Goal: Information Seeking & Learning: Learn about a topic

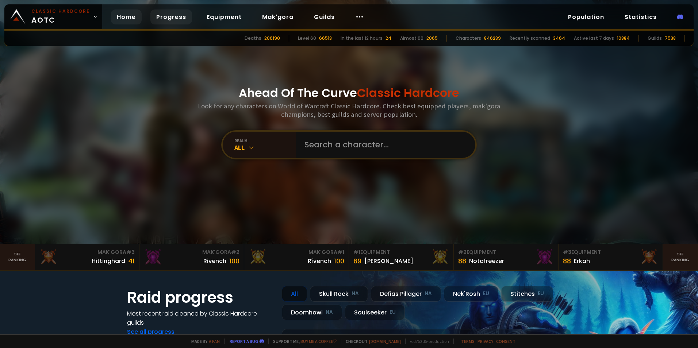
click at [164, 15] on link "Progress" at bounding box center [171, 16] width 42 height 15
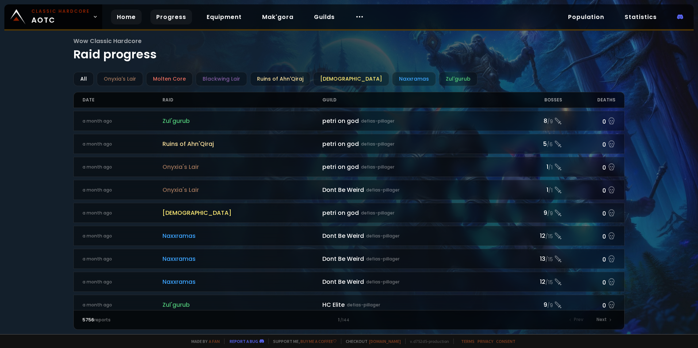
click at [125, 17] on link "Home" at bounding box center [126, 16] width 31 height 15
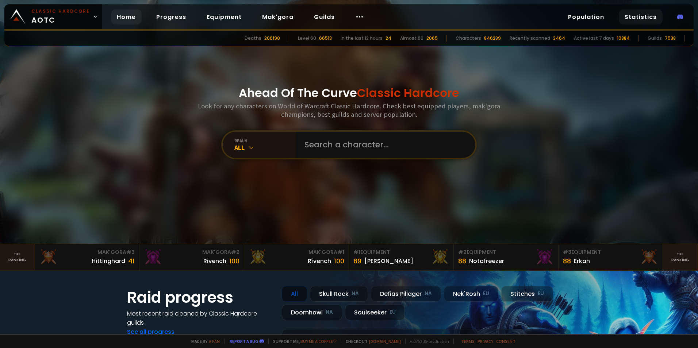
click at [627, 18] on link "Statistics" at bounding box center [641, 16] width 44 height 15
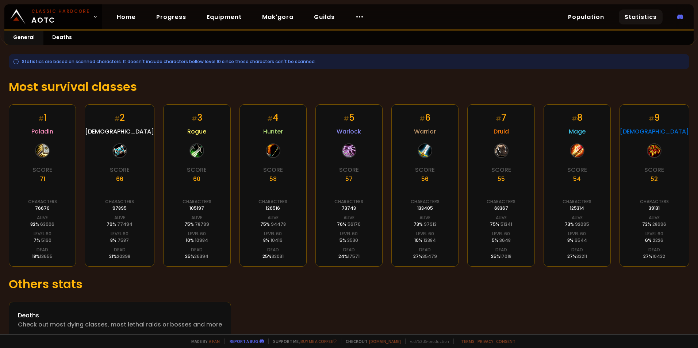
scroll to position [92, 0]
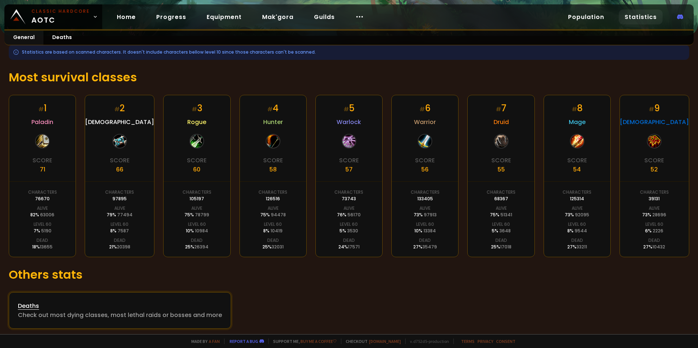
click at [28, 304] on div "Deaths" at bounding box center [120, 306] width 204 height 9
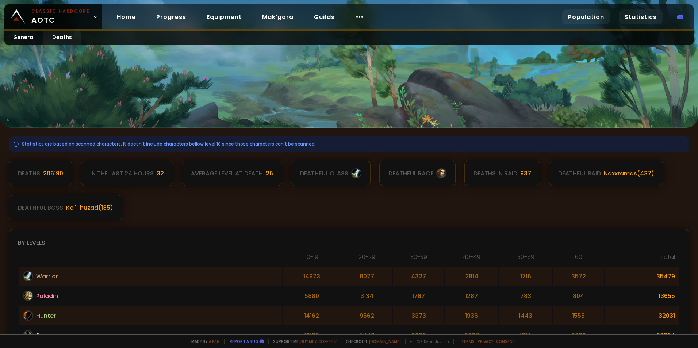
click at [592, 21] on link "Population" at bounding box center [586, 16] width 48 height 15
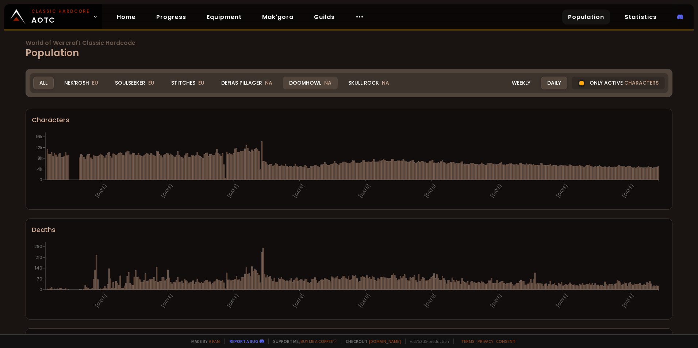
click at [310, 79] on div "Doomhowl NA" at bounding box center [310, 83] width 55 height 13
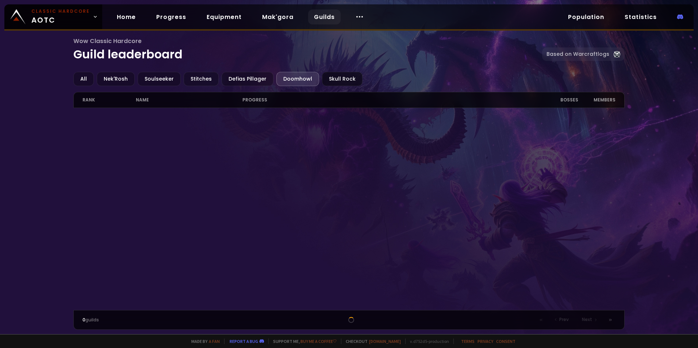
click at [334, 79] on div "Skull Rock" at bounding box center [342, 79] width 41 height 14
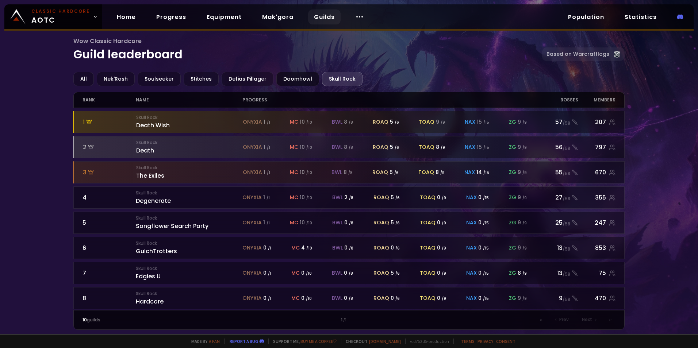
click at [301, 79] on div "Doomhowl" at bounding box center [297, 79] width 43 height 14
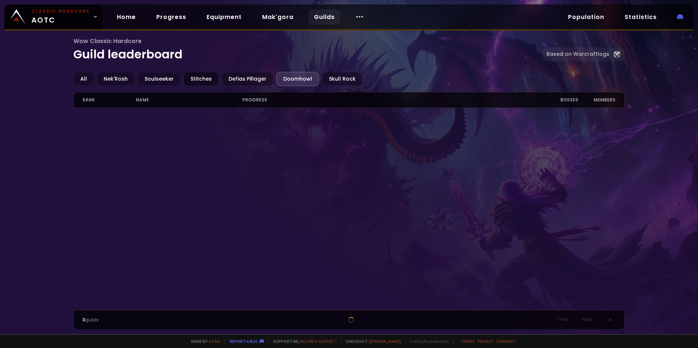
click at [208, 80] on div "Stitches" at bounding box center [201, 79] width 35 height 14
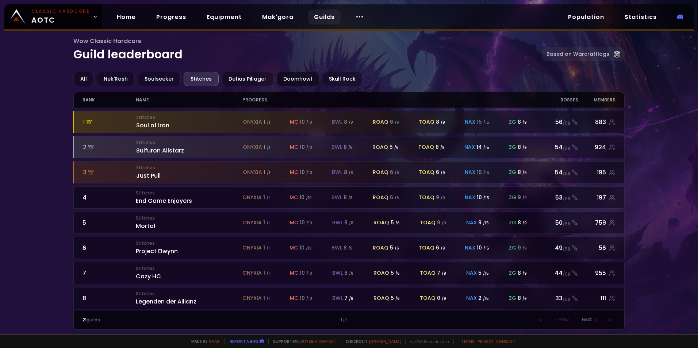
click at [282, 81] on div "Doomhowl" at bounding box center [297, 79] width 43 height 14
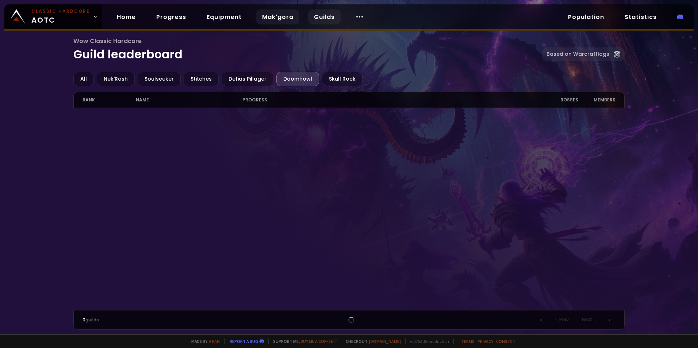
click at [280, 15] on link "Mak'gora" at bounding box center [277, 16] width 43 height 15
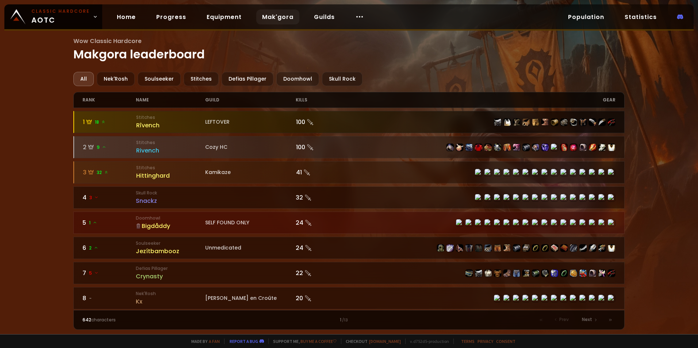
click at [208, 122] on div "LEFTOVER" at bounding box center [250, 122] width 91 height 8
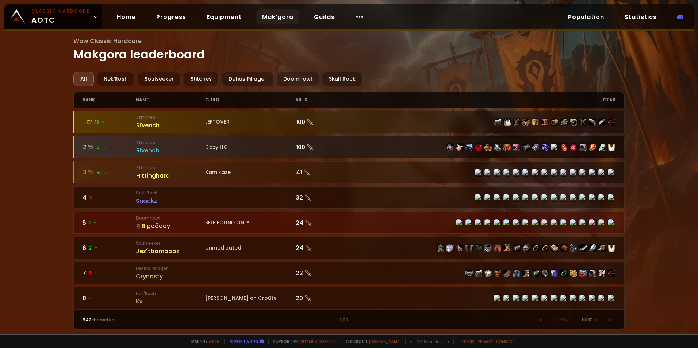
click at [103, 146] on icon at bounding box center [104, 147] width 4 height 4
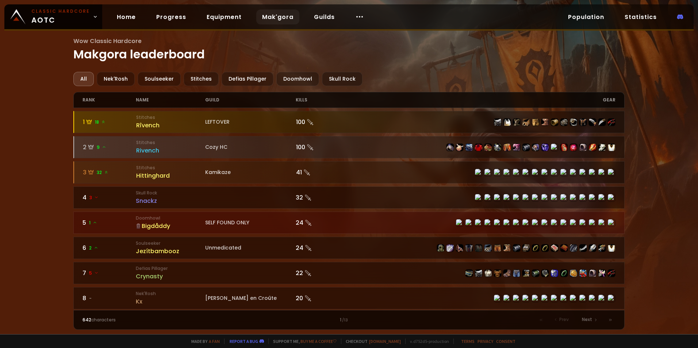
click at [142, 224] on div "Bigdåddy" at bounding box center [170, 226] width 69 height 9
click at [297, 78] on div "Doomhowl" at bounding box center [297, 79] width 43 height 14
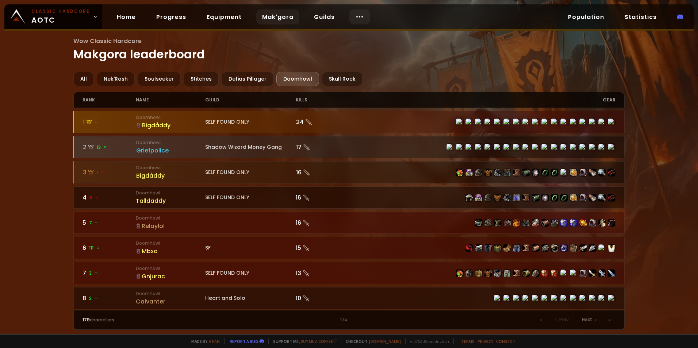
click at [357, 14] on icon at bounding box center [359, 16] width 9 height 9
click at [347, 38] on link "Race to 60" at bounding box center [356, 38] width 63 height 16
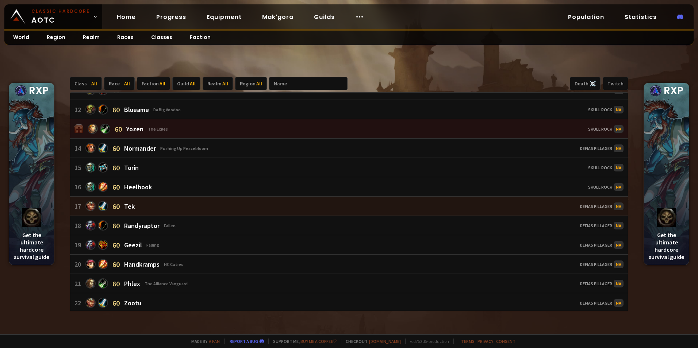
scroll to position [219, 0]
